Goal: Task Accomplishment & Management: Manage account settings

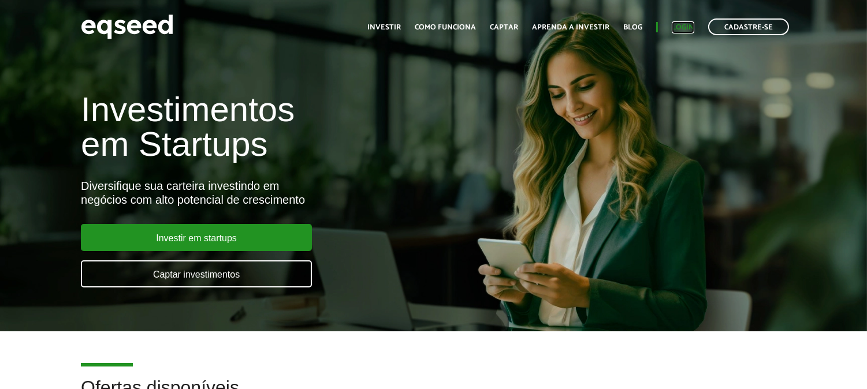
click at [674, 24] on link "Login" at bounding box center [683, 28] width 23 height 8
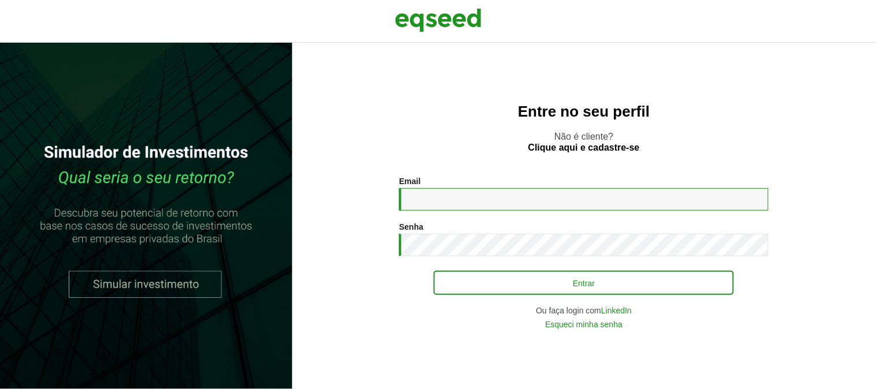
type input "**********"
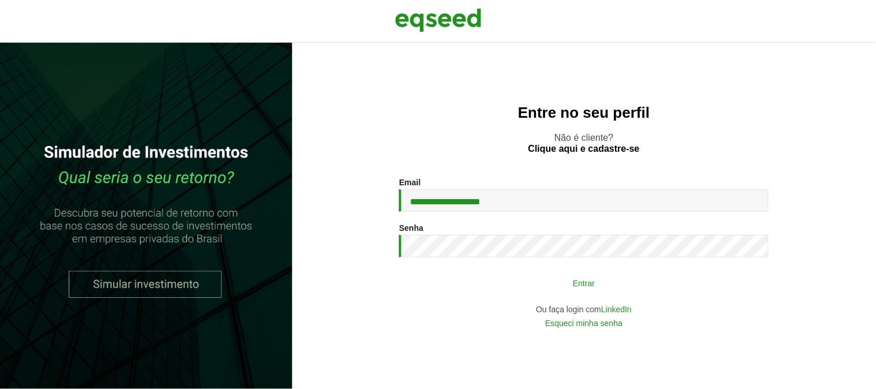
click at [611, 288] on button "Entrar" at bounding box center [584, 283] width 300 height 22
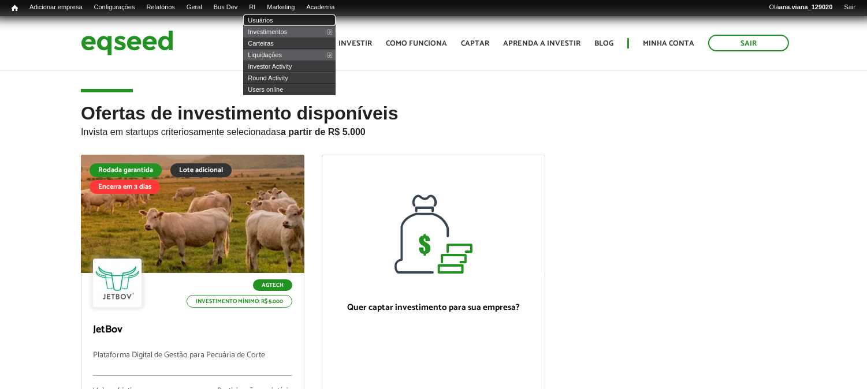
click at [272, 16] on link "Usuários" at bounding box center [289, 20] width 92 height 12
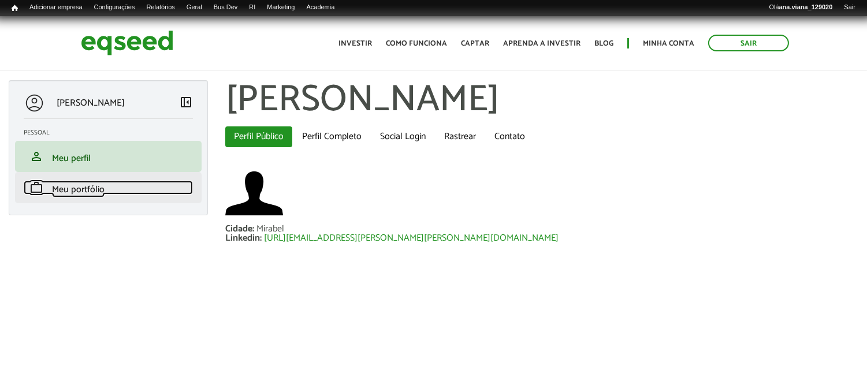
click at [99, 181] on link "work Meu portfólio" at bounding box center [108, 188] width 169 height 14
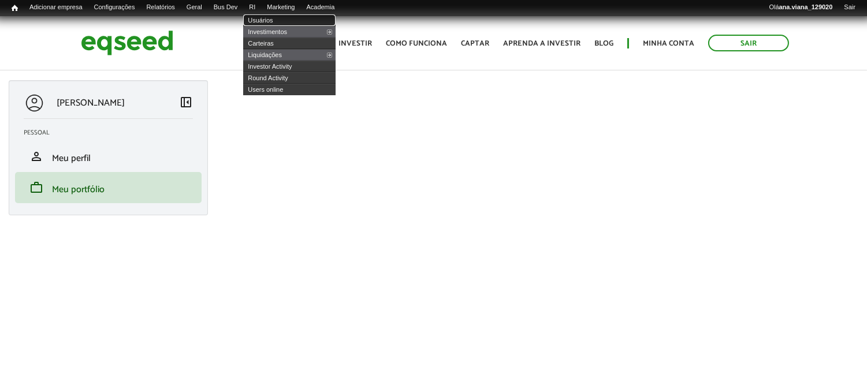
click at [280, 21] on link "Usuários" at bounding box center [289, 20] width 92 height 12
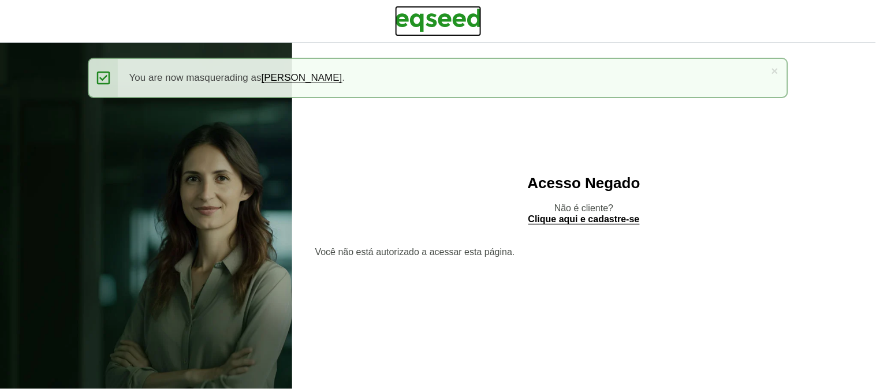
drag, startPoint x: 451, startPoint y: 21, endPoint x: 454, endPoint y: 31, distance: 9.9
click at [449, 21] on img at bounding box center [438, 20] width 87 height 29
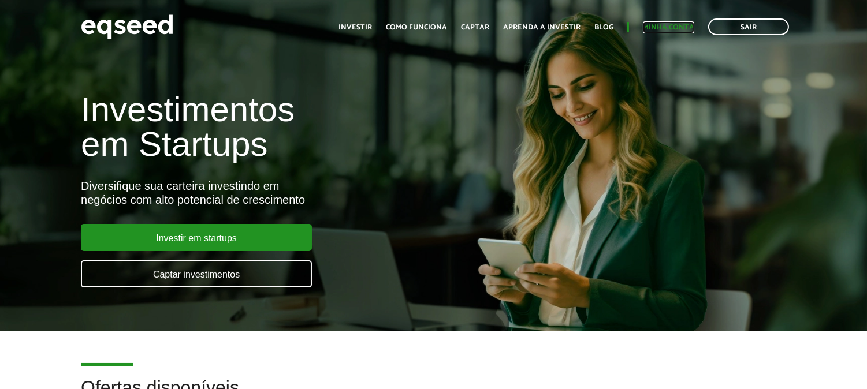
click at [678, 24] on link "Minha conta" at bounding box center [668, 28] width 51 height 8
click at [742, 29] on link "Sair" at bounding box center [748, 26] width 81 height 17
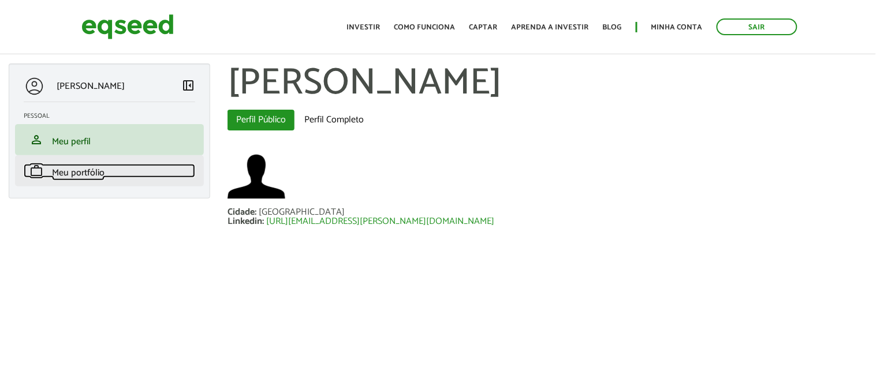
click at [70, 172] on span "Meu portfólio" at bounding box center [78, 173] width 53 height 16
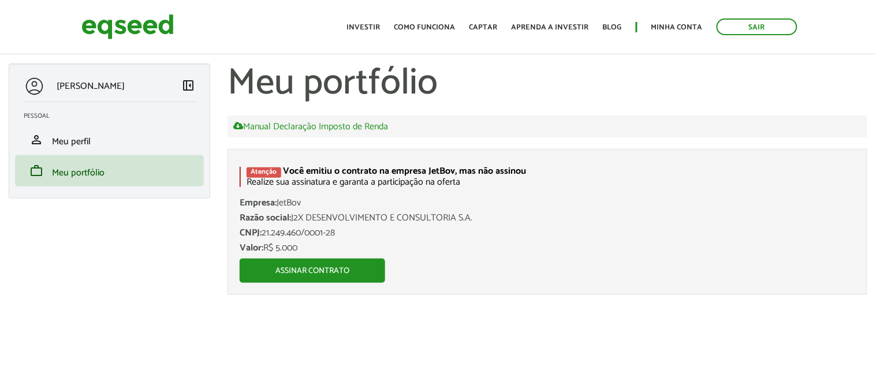
drag, startPoint x: 164, startPoint y: 285, endPoint x: 166, endPoint y: 276, distance: 9.1
click at [164, 285] on div "[PERSON_NAME] left_panel_close [GEOGRAPHIC_DATA] person Meu perfil finance_mode…" at bounding box center [438, 188] width 876 height 249
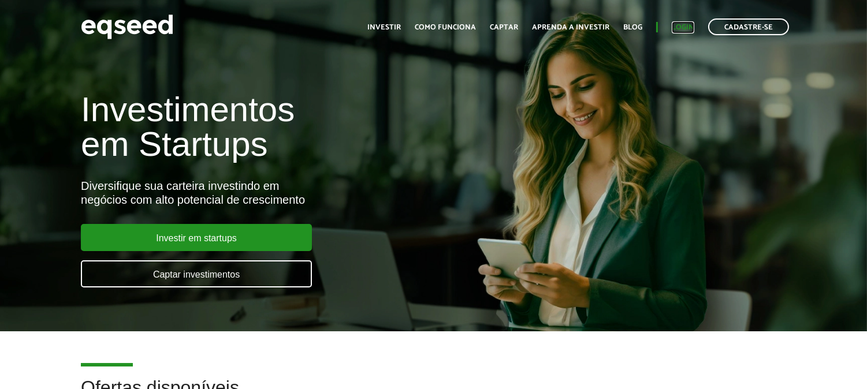
click at [673, 24] on link "Login" at bounding box center [683, 28] width 23 height 8
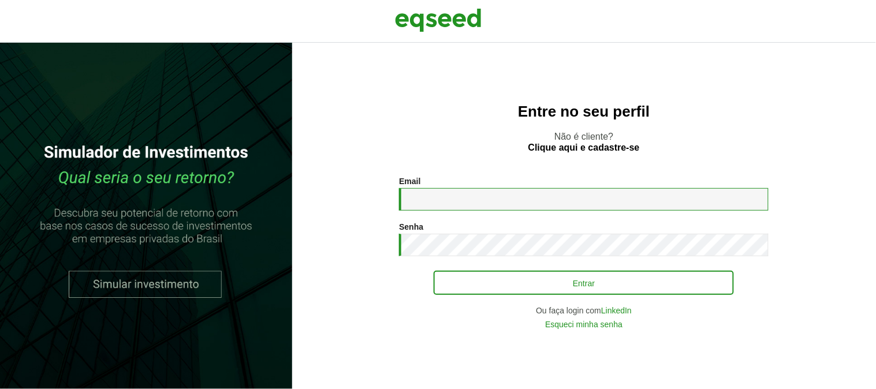
type input "**********"
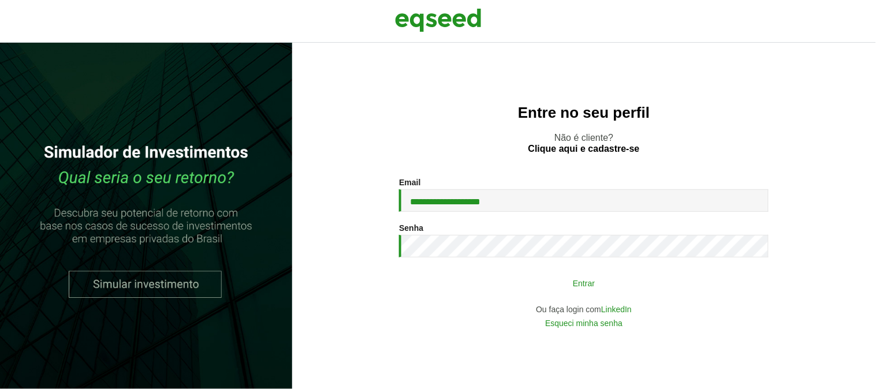
click at [557, 277] on button "Entrar" at bounding box center [584, 283] width 300 height 22
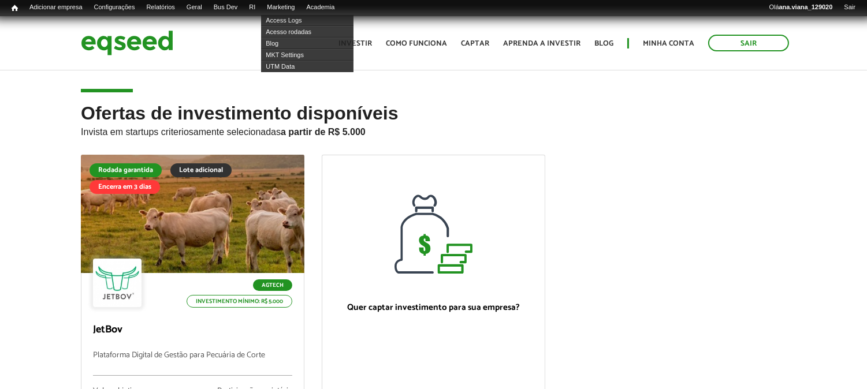
click at [216, 90] on article "Ofertas de investimento disponíveis Invista em startups criteriosamente selecio…" at bounding box center [433, 296] width 867 height 455
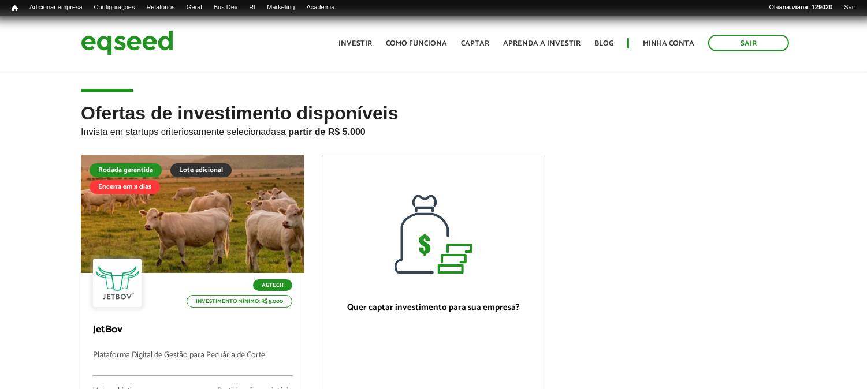
click at [586, 130] on p "Invista em startups criteriosamente selecionadas a partir de R$ 5.000" at bounding box center [433, 131] width 705 height 14
click at [664, 41] on link "Minha conta" at bounding box center [668, 44] width 51 height 8
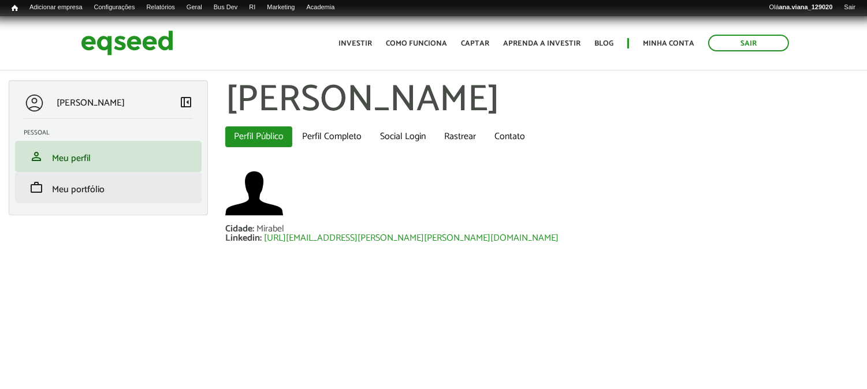
click at [133, 196] on li "work Meu portfólio" at bounding box center [108, 187] width 187 height 31
click at [112, 192] on link "work Meu portfólio" at bounding box center [108, 188] width 169 height 14
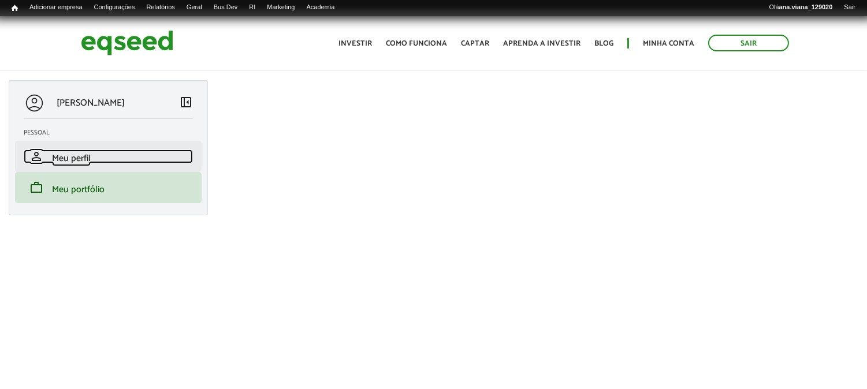
click at [101, 157] on link "person Meu perfil" at bounding box center [108, 157] width 169 height 14
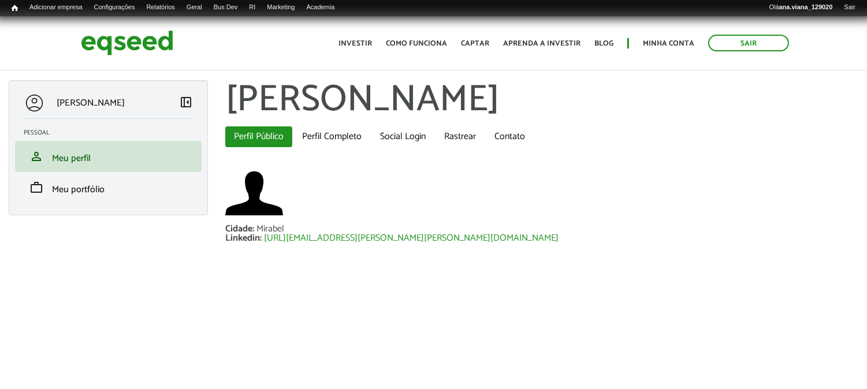
drag, startPoint x: 573, startPoint y: 174, endPoint x: 566, endPoint y: 184, distance: 11.2
click at [572, 174] on div at bounding box center [541, 195] width 633 height 60
click at [588, 245] on section "Cidade : Mirabel Linkedin : http://ana.viana@eqseed.com" at bounding box center [541, 213] width 633 height 96
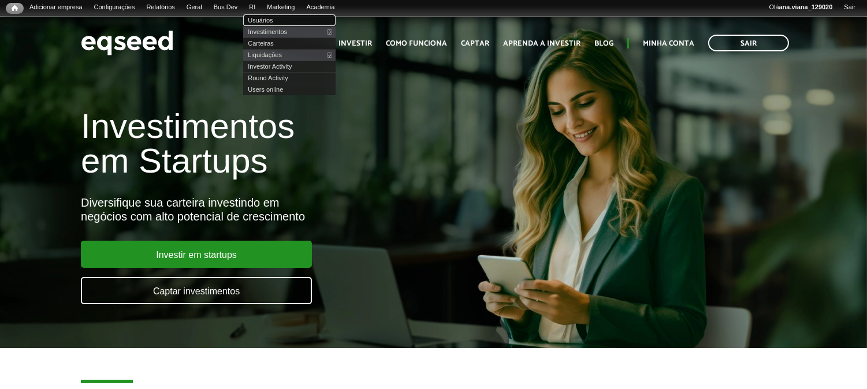
click at [274, 16] on link "Usuários" at bounding box center [289, 20] width 92 height 12
